Goal: Communication & Community: Answer question/provide support

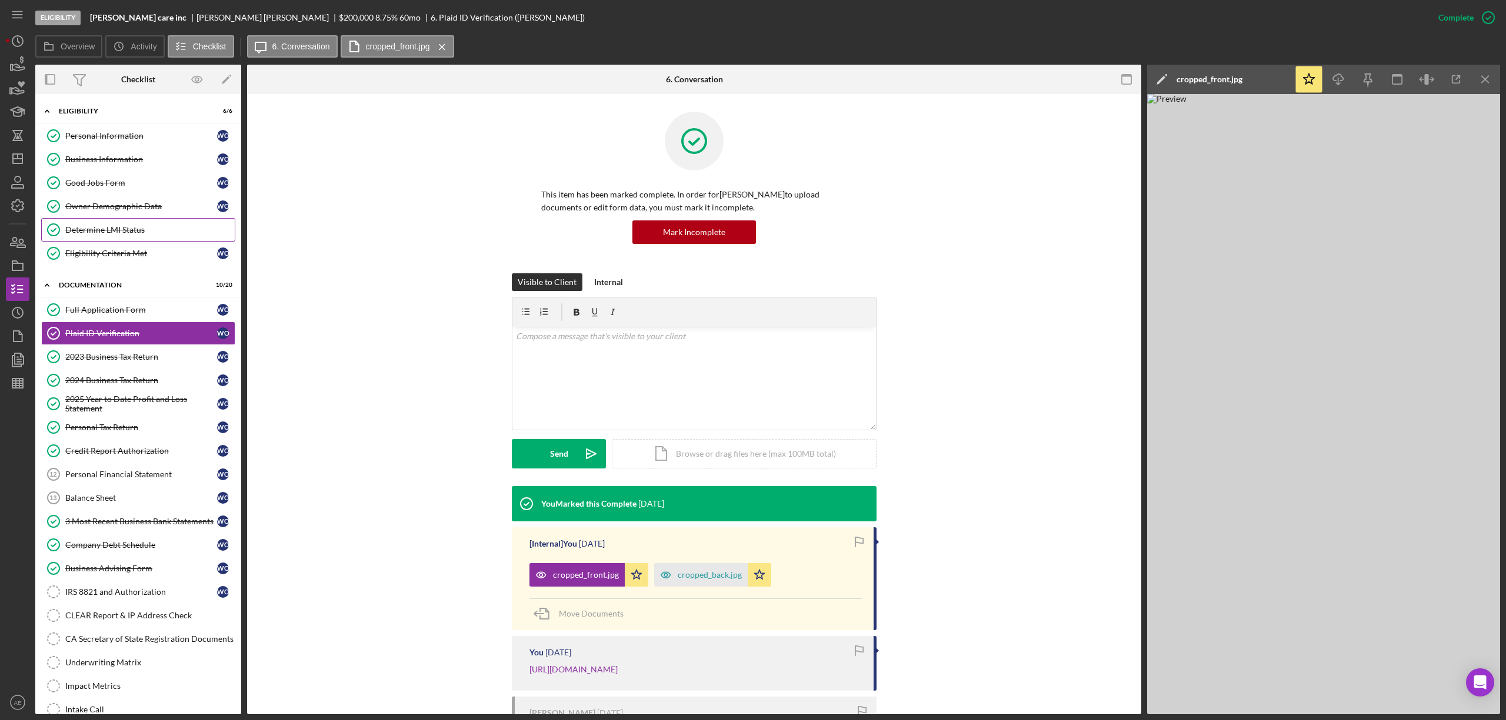
scroll to position [134, 0]
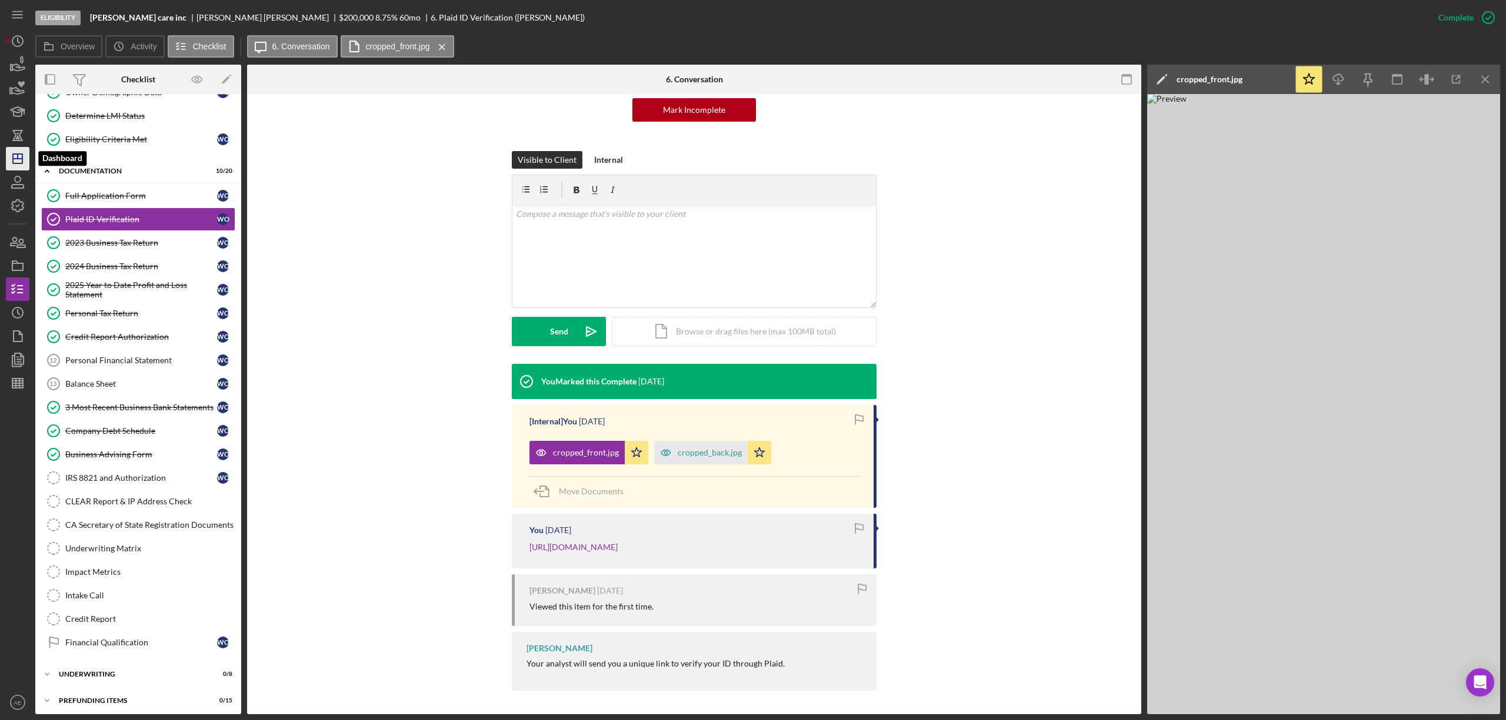
click at [24, 166] on icon "Icon/Dashboard" at bounding box center [17, 158] width 29 height 29
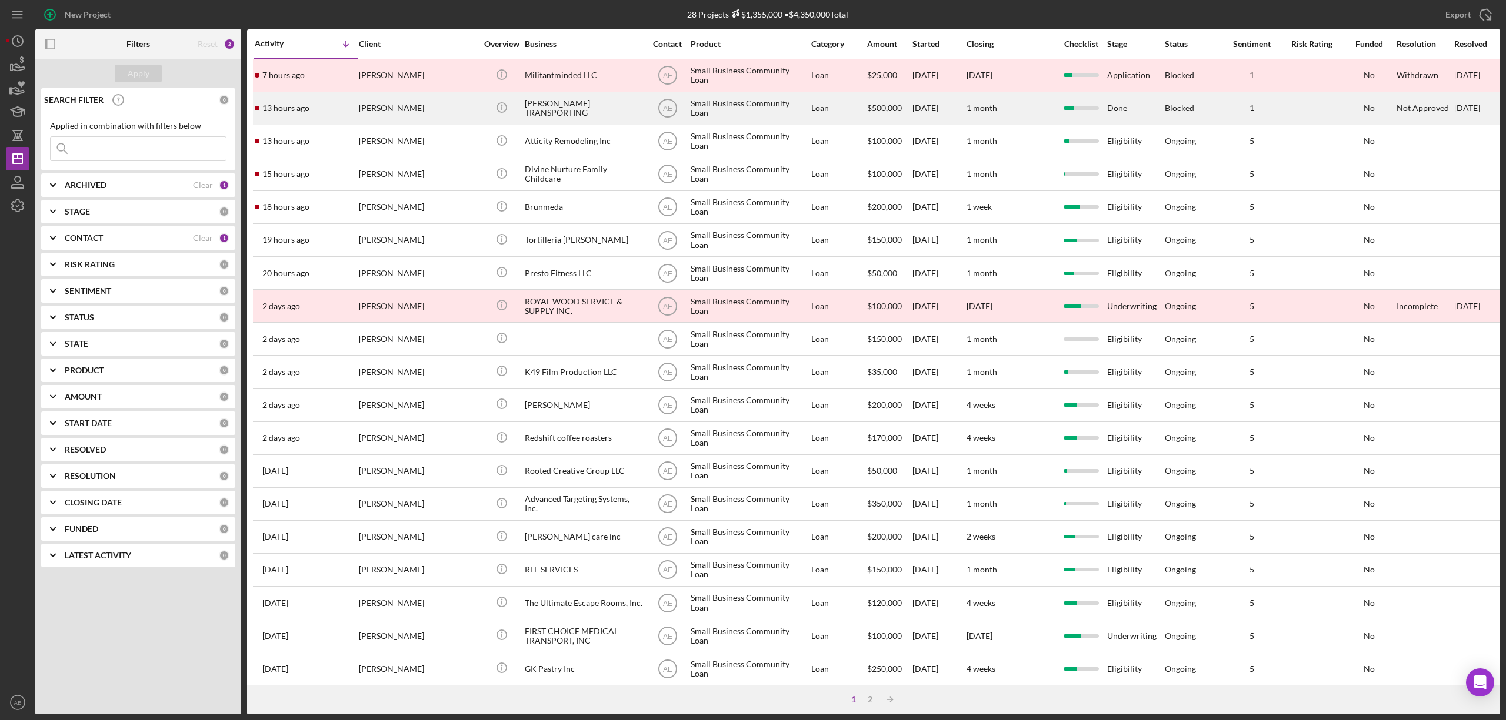
click at [438, 107] on div "[PERSON_NAME]" at bounding box center [418, 108] width 118 height 31
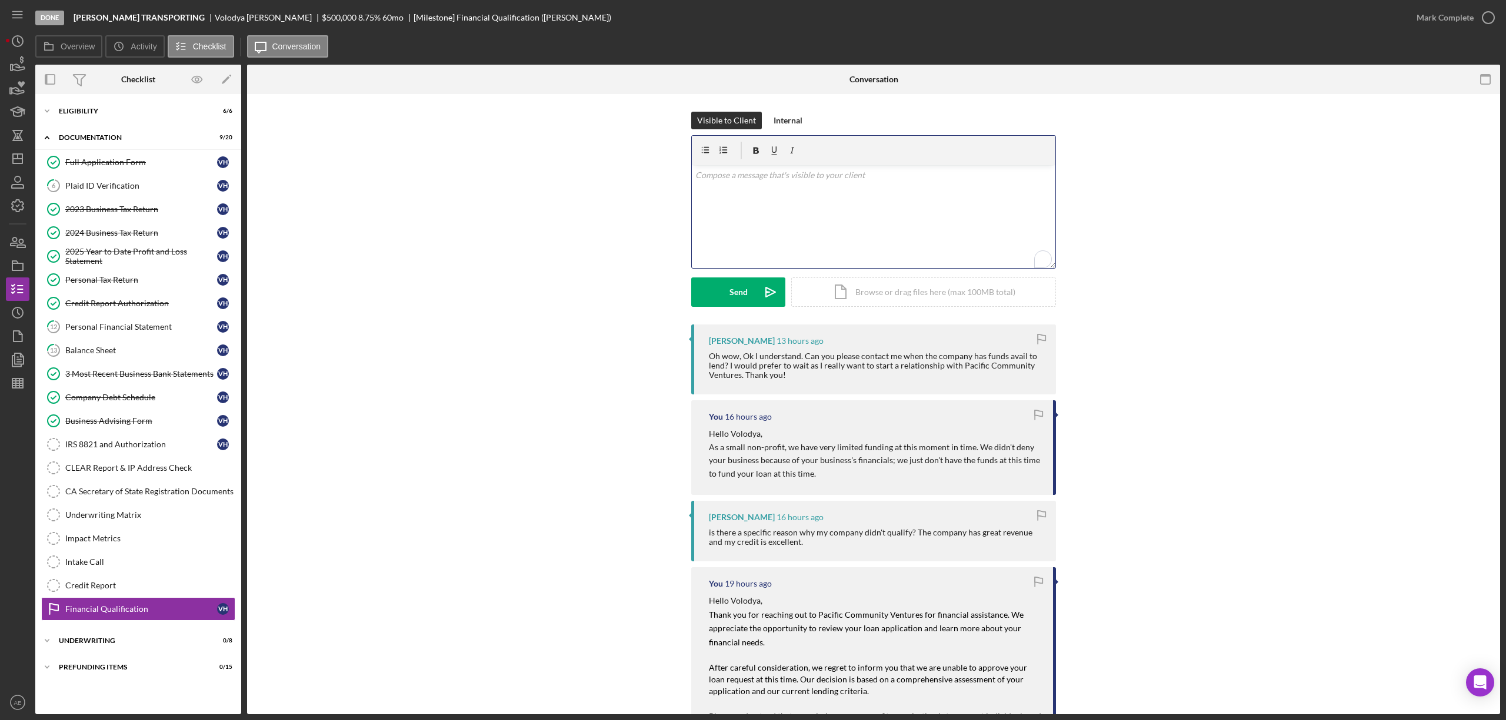
click at [805, 232] on div "v Color teal Color pink Remove color Add row above Add row below Add column bef…" at bounding box center [873, 216] width 363 height 103
click at [748, 307] on div "Send Icon/icon-invite-send Icon/Document Browse or drag files here (max 100MB t…" at bounding box center [873, 292] width 365 height 29
click at [748, 299] on button "Send Icon/icon-invite-send" at bounding box center [738, 292] width 94 height 29
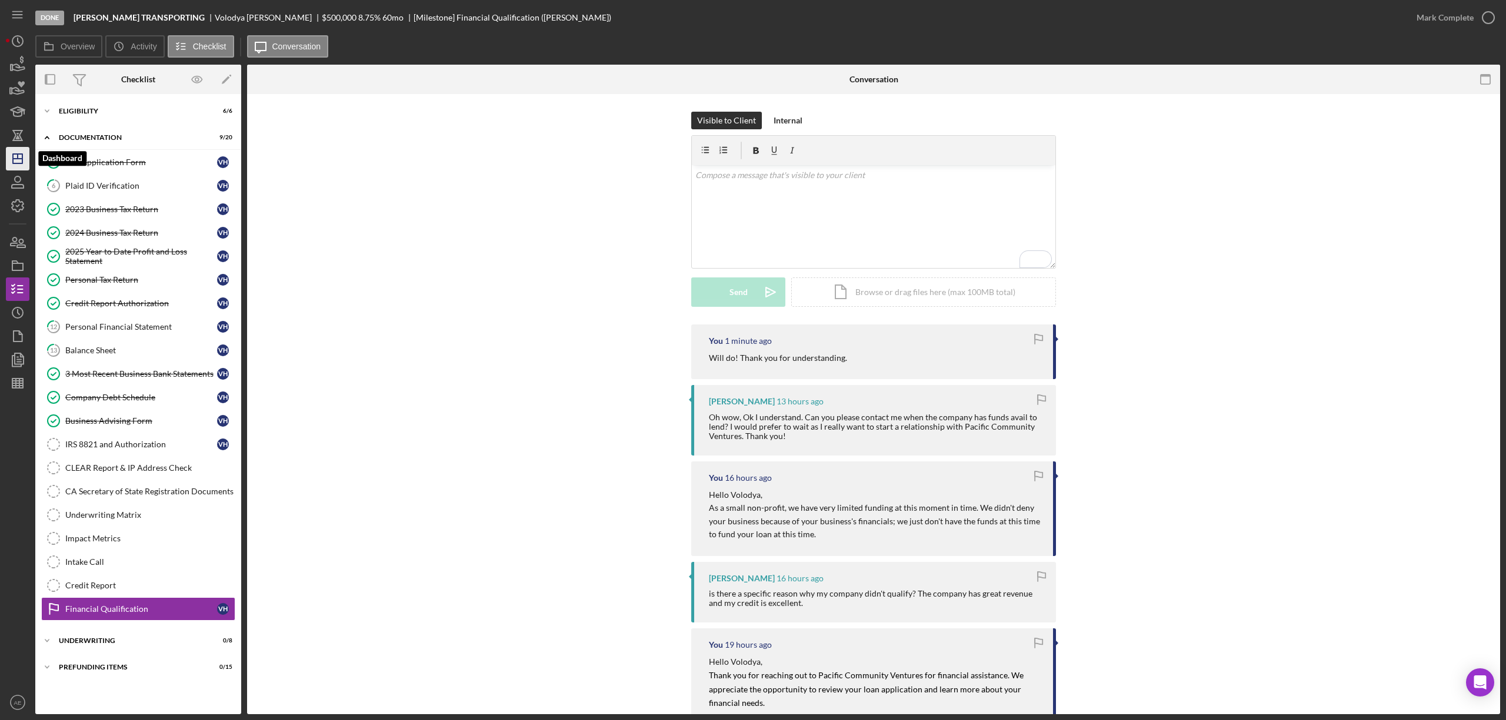
click at [18, 163] on polygon "button" at bounding box center [17, 158] width 9 height 9
